Goal: Communication & Community: Answer question/provide support

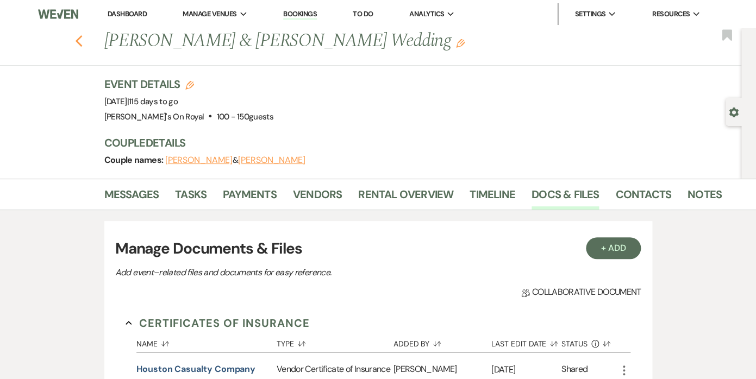
click at [79, 42] on use "button" at bounding box center [78, 41] width 7 height 12
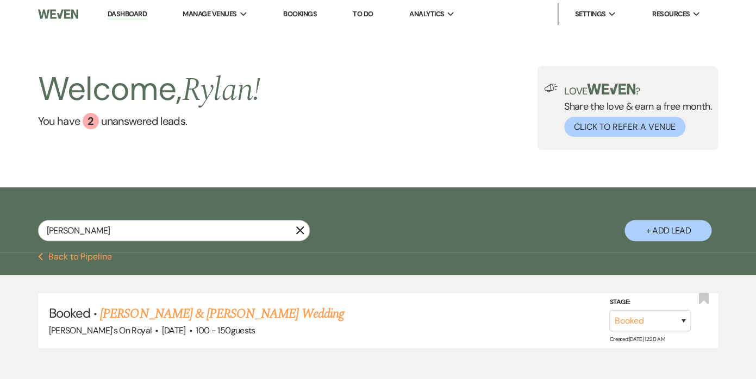
click at [300, 232] on use "button" at bounding box center [300, 231] width 8 height 8
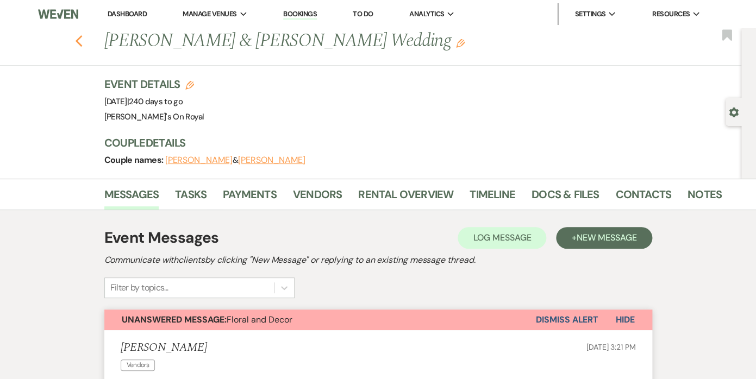
click at [78, 35] on button "Previous" at bounding box center [79, 40] width 8 height 15
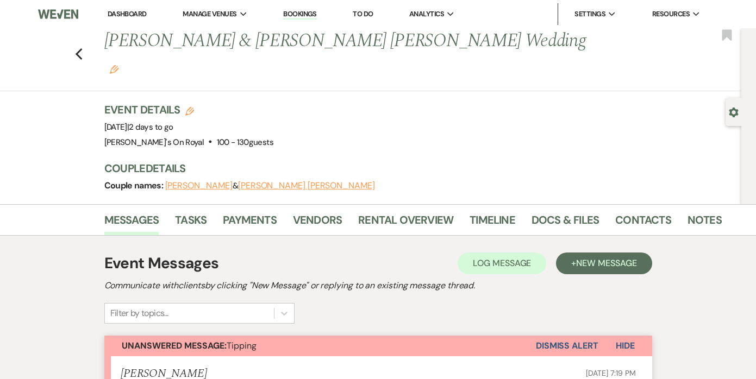
scroll to position [207, 0]
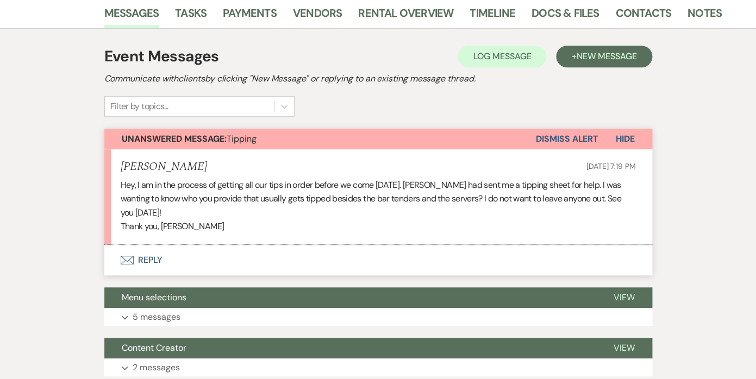
click at [146, 245] on button "Envelope Reply" at bounding box center [378, 260] width 548 height 30
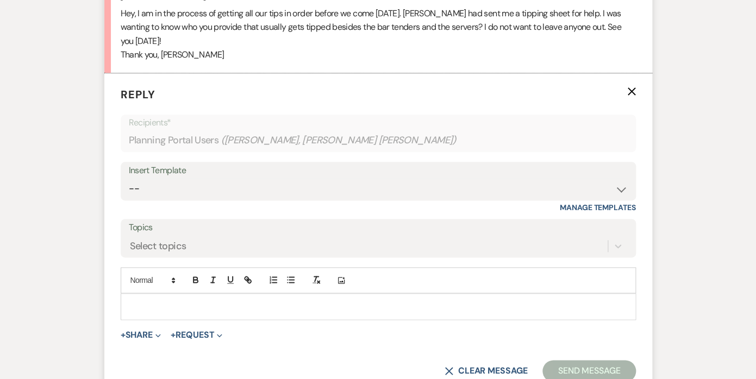
scroll to position [383, 0]
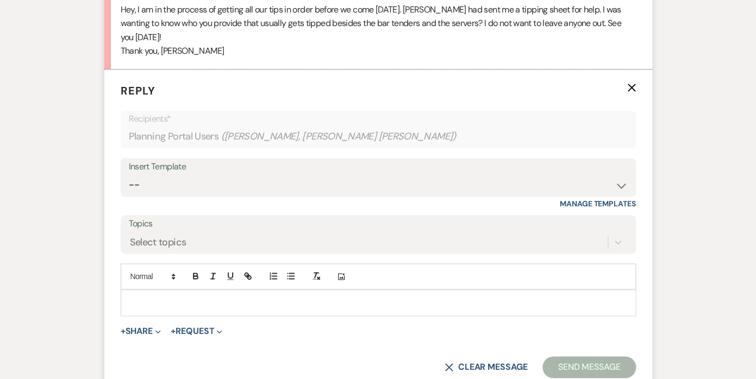
click at [195, 297] on p at bounding box center [378, 303] width 498 height 12
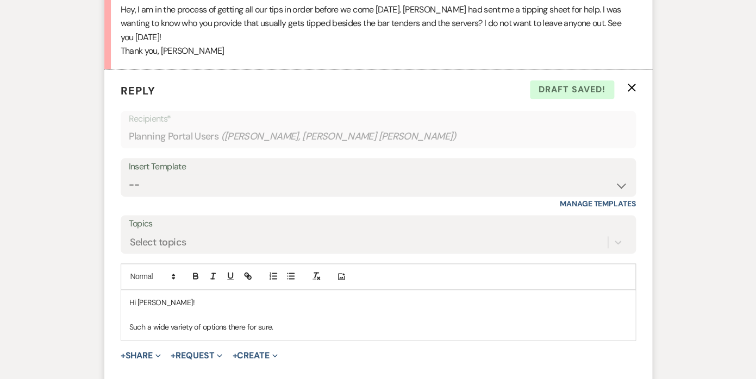
click at [246, 321] on p "Such a wide variety of options there for sure." at bounding box center [378, 327] width 498 height 12
click at [276, 321] on p "Such a wide variety of options for sure." at bounding box center [378, 327] width 498 height 12
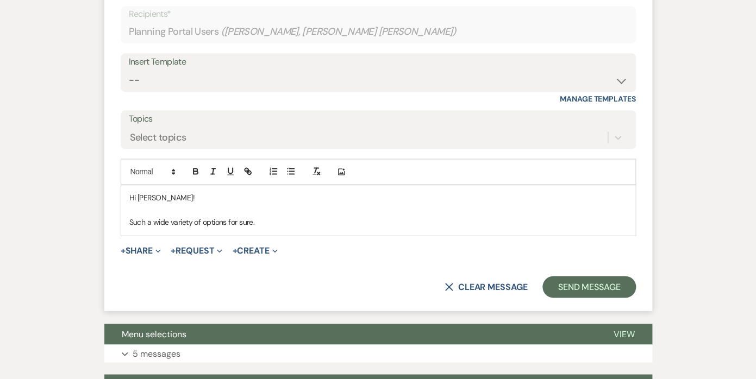
scroll to position [618, 0]
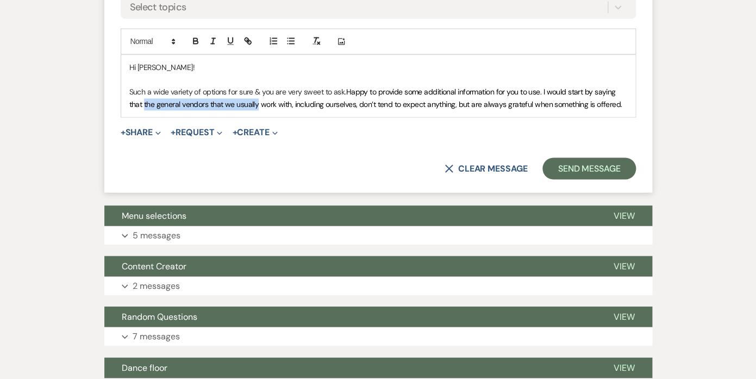
drag, startPoint x: 256, startPoint y: 77, endPoint x: 143, endPoint y: 76, distance: 113.1
click at [143, 87] on span "Happy to provide some additional information for you to use. I would start by s…" at bounding box center [375, 98] width 493 height 22
drag, startPoint x: 174, startPoint y: 79, endPoint x: 147, endPoint y: 78, distance: 27.7
click at [147, 87] on span "Happy to provide some additional information for you to use. I would start by s…" at bounding box center [373, 98] width 488 height 22
drag, startPoint x: 236, startPoint y: 79, endPoint x: 177, endPoint y: 76, distance: 59.3
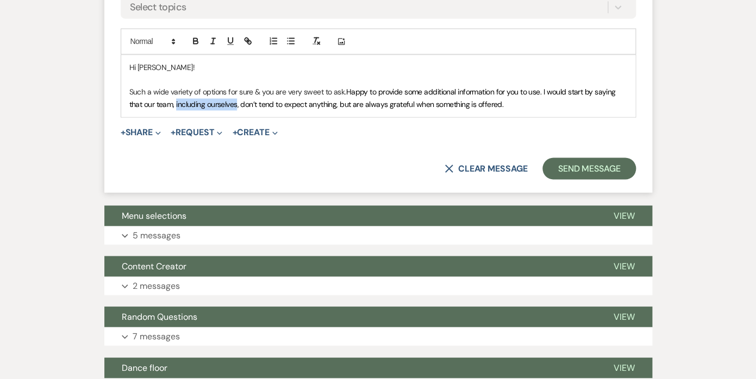
click at [177, 87] on span "Happy to provide some additional information for you to use. I would start by s…" at bounding box center [373, 98] width 488 height 22
click at [183, 87] on span "Happy to provide some additional information for you to use. I would start by s…" at bounding box center [373, 98] width 488 height 22
click at [227, 87] on span "Happy to provide some additional information for you to use. I would start by s…" at bounding box center [373, 98] width 488 height 22
click at [422, 86] on p "Such a wide variety of options for sure & you are very sweet to ask. Happy to p…" at bounding box center [378, 98] width 498 height 24
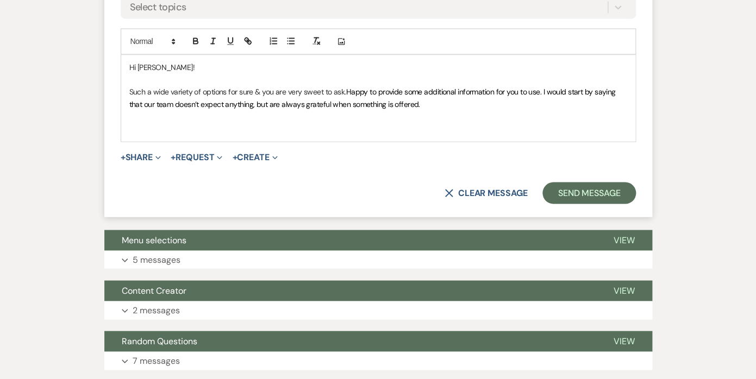
click at [429, 86] on p "Such a wide variety of options for sure & you are very sweet to ask. Happy to p…" at bounding box center [378, 98] width 498 height 24
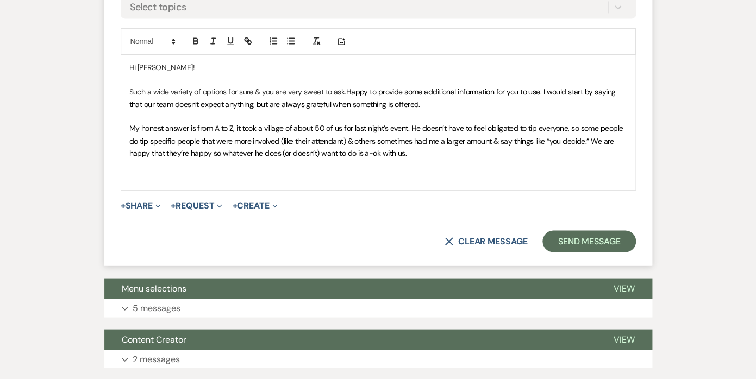
click at [199, 123] on span "My honest answer is from A to Z, it took a village of about 50 of us for last n…" at bounding box center [377, 140] width 496 height 34
click at [186, 123] on span "From A to Z, it took a village of about 50 of us for last night’s event. He doe…" at bounding box center [367, 140] width 476 height 34
click at [149, 123] on span "From A to Z, it takes a village of about 50 of us for last night’s event. He do…" at bounding box center [368, 140] width 479 height 34
drag, startPoint x: 169, startPoint y: 102, endPoint x: 130, endPoint y: 99, distance: 38.7
click at [130, 123] on span "From "A to Z, it takes a village of about 50 of us for last night’s event. He d…" at bounding box center [369, 140] width 481 height 34
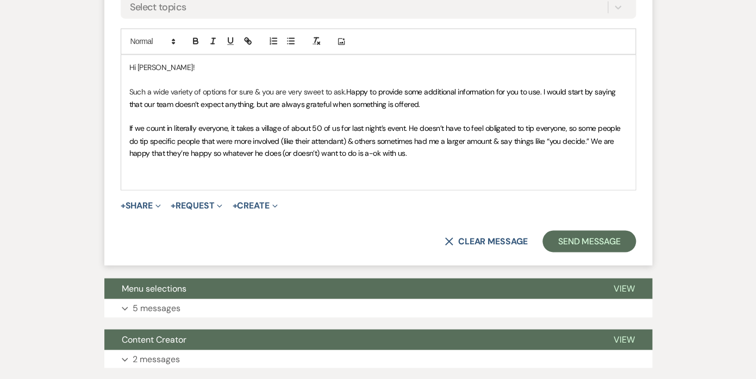
click at [316, 123] on span "If we count in literally everyone, it takes a village of about 50 of us for las…" at bounding box center [375, 140] width 493 height 34
drag, startPoint x: 309, startPoint y: 100, endPoint x: 297, endPoint y: 102, distance: 12.1
click at [297, 123] on span "If we count in literally everyone, it takes a village of about 30 of us for las…" at bounding box center [375, 140] width 492 height 34
drag, startPoint x: 387, startPoint y: 102, endPoint x: 354, endPoint y: 99, distance: 33.3
click at [354, 123] on span "If we count in literally everyone, it takes a village of approx 30 of us for la…" at bounding box center [377, 140] width 497 height 34
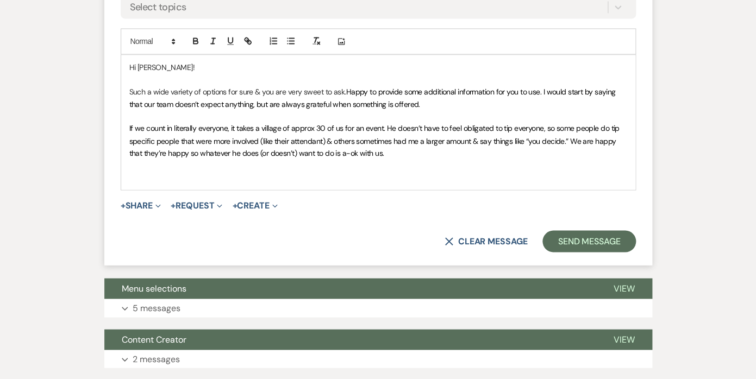
click at [380, 123] on span "If we count in literally everyone, it takes a village of approx 30 of us for an…" at bounding box center [375, 140] width 492 height 34
click at [380, 123] on span "If we count in literally everyone, it takes a village of approx 30 of us for an…" at bounding box center [378, 140] width 499 height 34
click at [227, 123] on span "If we count in literally everyone, it takes a village of approx 30 of us for an…" at bounding box center [378, 140] width 499 height 34
drag, startPoint x: 596, startPoint y: 102, endPoint x: 563, endPoint y: 101, distance: 33.2
click at [563, 123] on span "If we count in literally everyone (front of house staff & back of house staff,)…" at bounding box center [378, 140] width 498 height 34
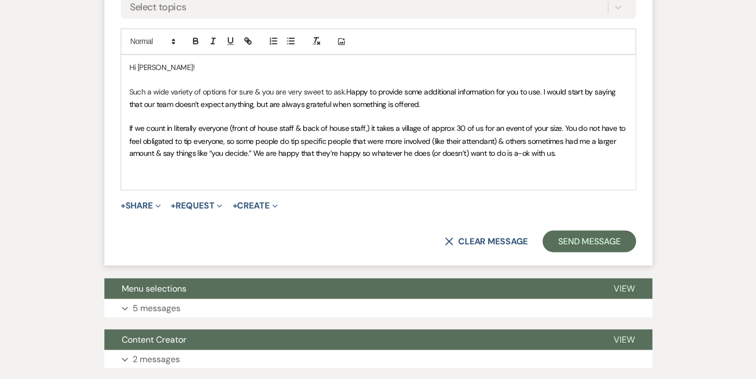
click at [233, 123] on span "If we count in literally everyone (front of house staff & back of house staff,)…" at bounding box center [378, 140] width 498 height 34
click at [350, 122] on p "If we count in literally everyone (front of house staff & back of house staff,)…" at bounding box center [378, 140] width 498 height 36
click at [522, 123] on span "If we count in literally everyone (front of house staff & back of house staff,)…" at bounding box center [378, 140] width 498 height 34
click at [617, 123] on span "If we count in literally everyone (front of house staff & back of house staff,)…" at bounding box center [378, 140] width 498 height 34
drag, startPoint x: 407, startPoint y: 126, endPoint x: 335, endPoint y: 124, distance: 72.3
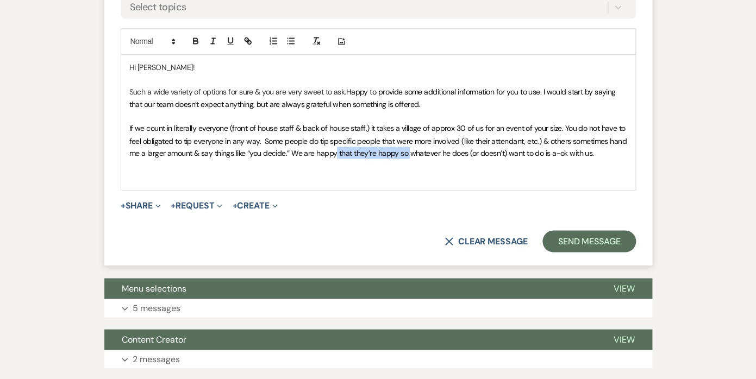
click at [335, 124] on span "If we count in literally everyone (front of house staff & back of house staff,)…" at bounding box center [379, 140] width 500 height 34
click at [385, 126] on span "If we count in literally everyone (front of house staff & back of house staff,)…" at bounding box center [379, 140] width 500 height 34
drag, startPoint x: 411, startPoint y: 127, endPoint x: 385, endPoint y: 125, distance: 26.1
click at [385, 125] on span "If we count in literally everyone (front of house staff & back of house staff,)…" at bounding box center [379, 140] width 500 height 34
drag, startPoint x: 453, startPoint y: 124, endPoint x: 415, endPoint y: 124, distance: 38.1
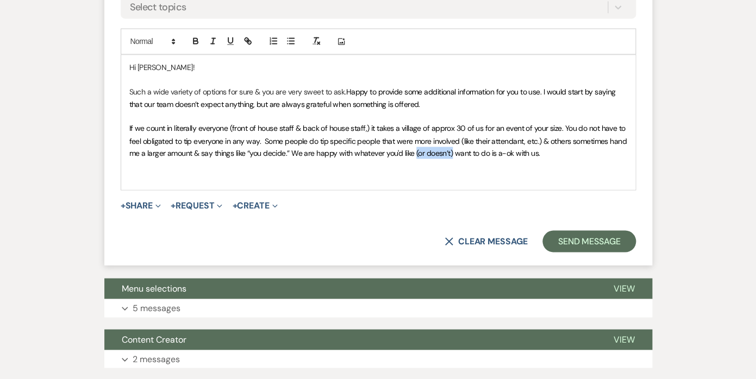
click at [415, 124] on span "If we count in literally everyone (front of house staff & back of house staff,)…" at bounding box center [379, 140] width 500 height 34
drag, startPoint x: 506, startPoint y: 125, endPoint x: 459, endPoint y: 126, distance: 46.7
click at [459, 126] on span "If we count in literally everyone (front of house staff & back of house staff,)…" at bounding box center [379, 140] width 500 height 34
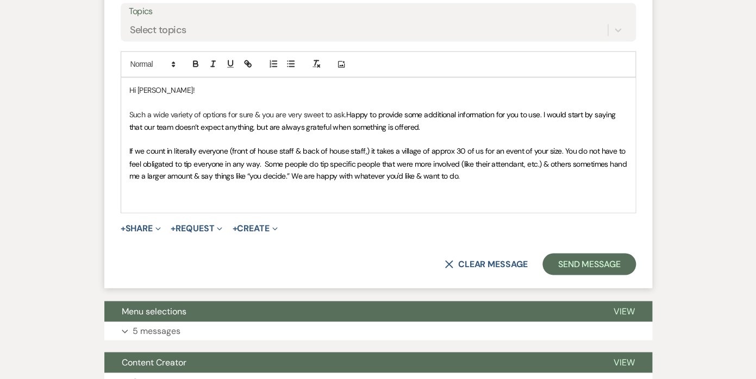
scroll to position [611, 0]
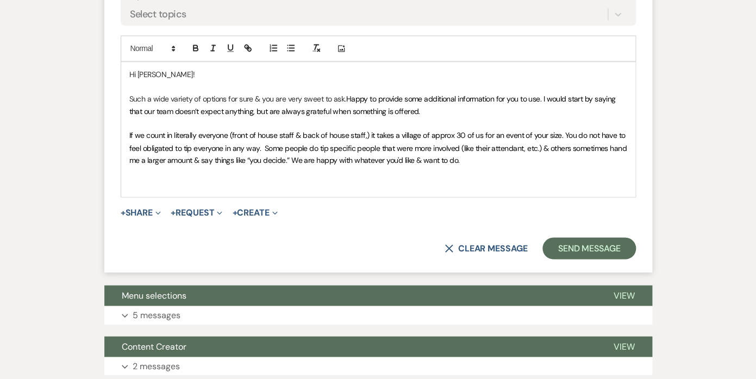
click at [545, 94] on span "Happy to provide some additional information for you to use. I would start by s…" at bounding box center [373, 105] width 488 height 22
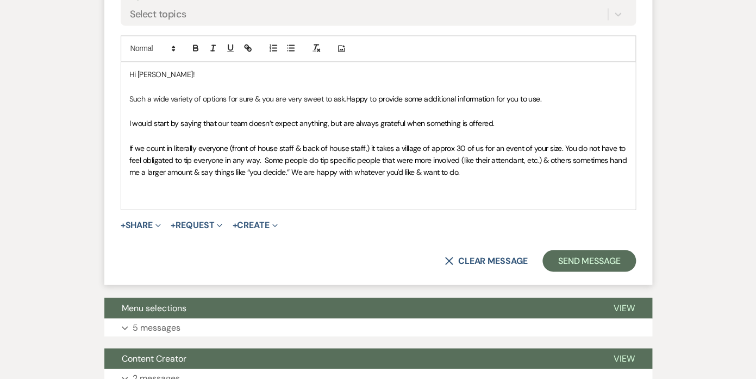
click at [552, 93] on p "Such a wide variety of options for sure & you are very sweet to ask. Happy to p…" at bounding box center [378, 99] width 498 height 12
click at [522, 143] on span "If we count in literally everyone (front of house staff & back of house staff,)…" at bounding box center [379, 160] width 500 height 34
click at [491, 147] on p "If we count in literally everyone (front of house staff & back of house staff,)…" at bounding box center [378, 160] width 498 height 36
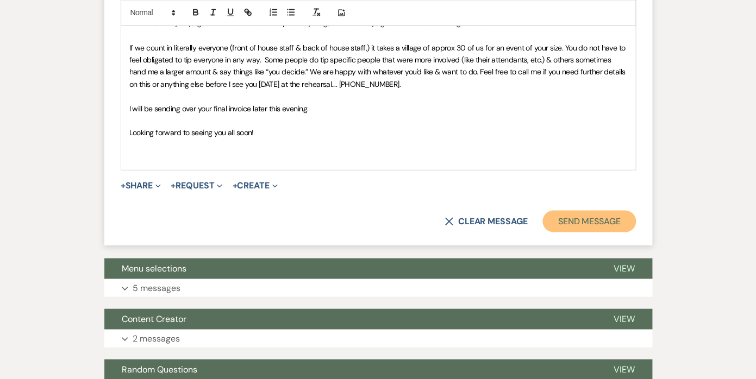
click at [581, 210] on button "Send Message" at bounding box center [588, 221] width 93 height 22
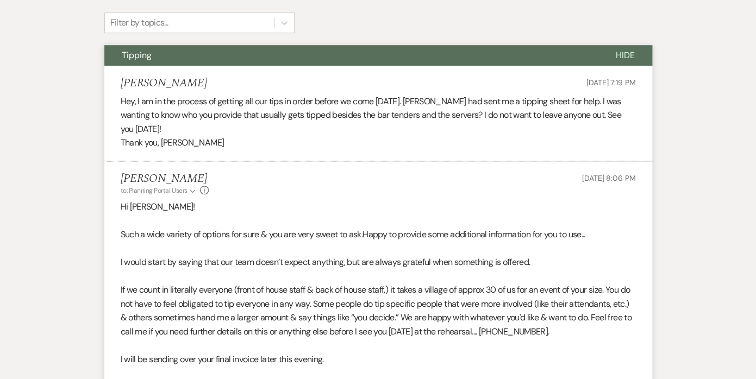
scroll to position [0, 0]
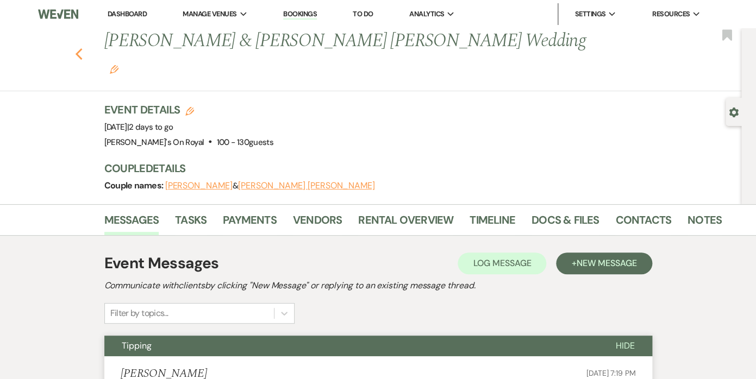
click at [79, 48] on icon "Previous" at bounding box center [79, 54] width 8 height 13
